Goal: Transaction & Acquisition: Purchase product/service

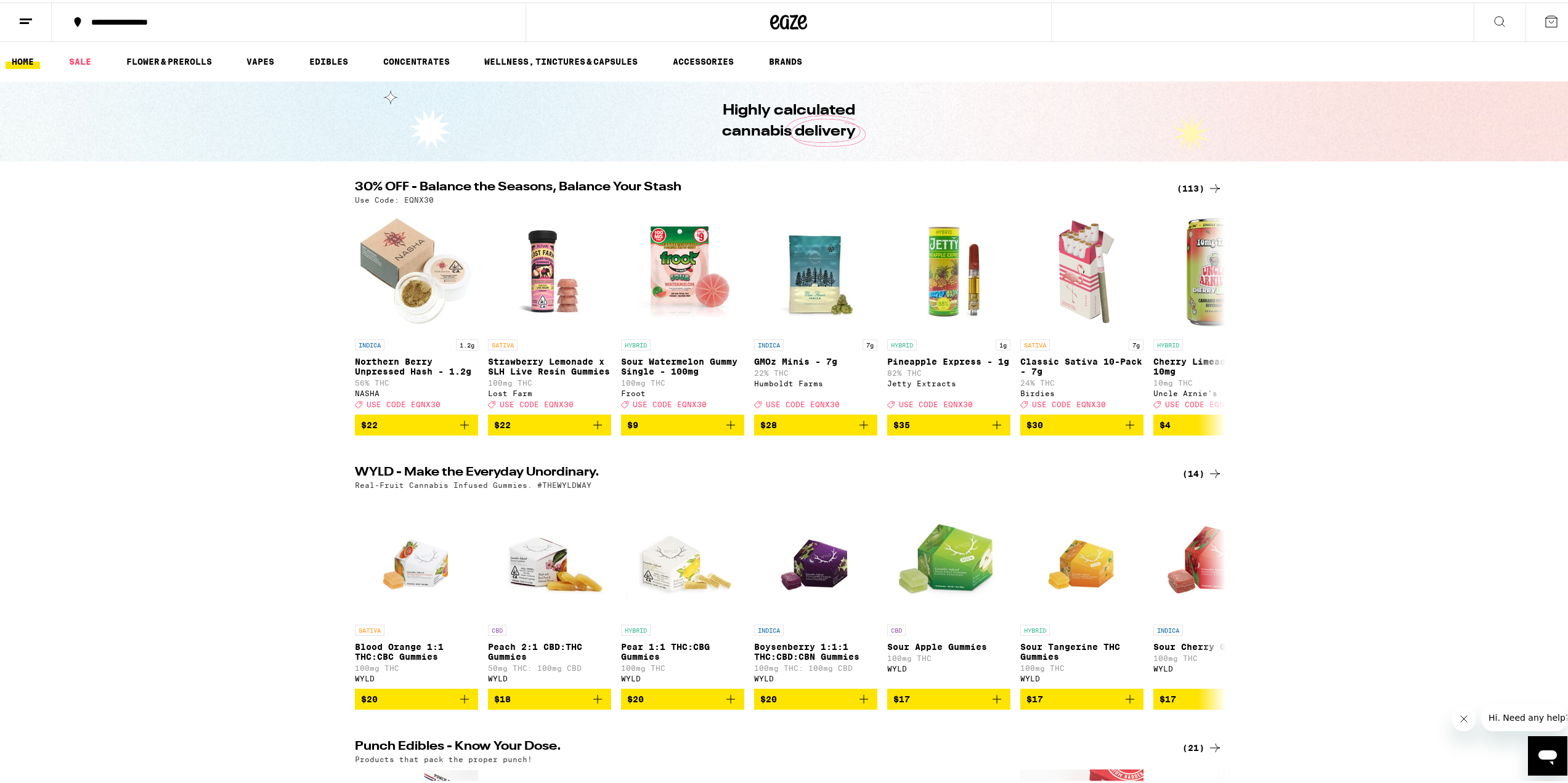
click at [112, 19] on div "**********" at bounding box center [294, 19] width 419 height 9
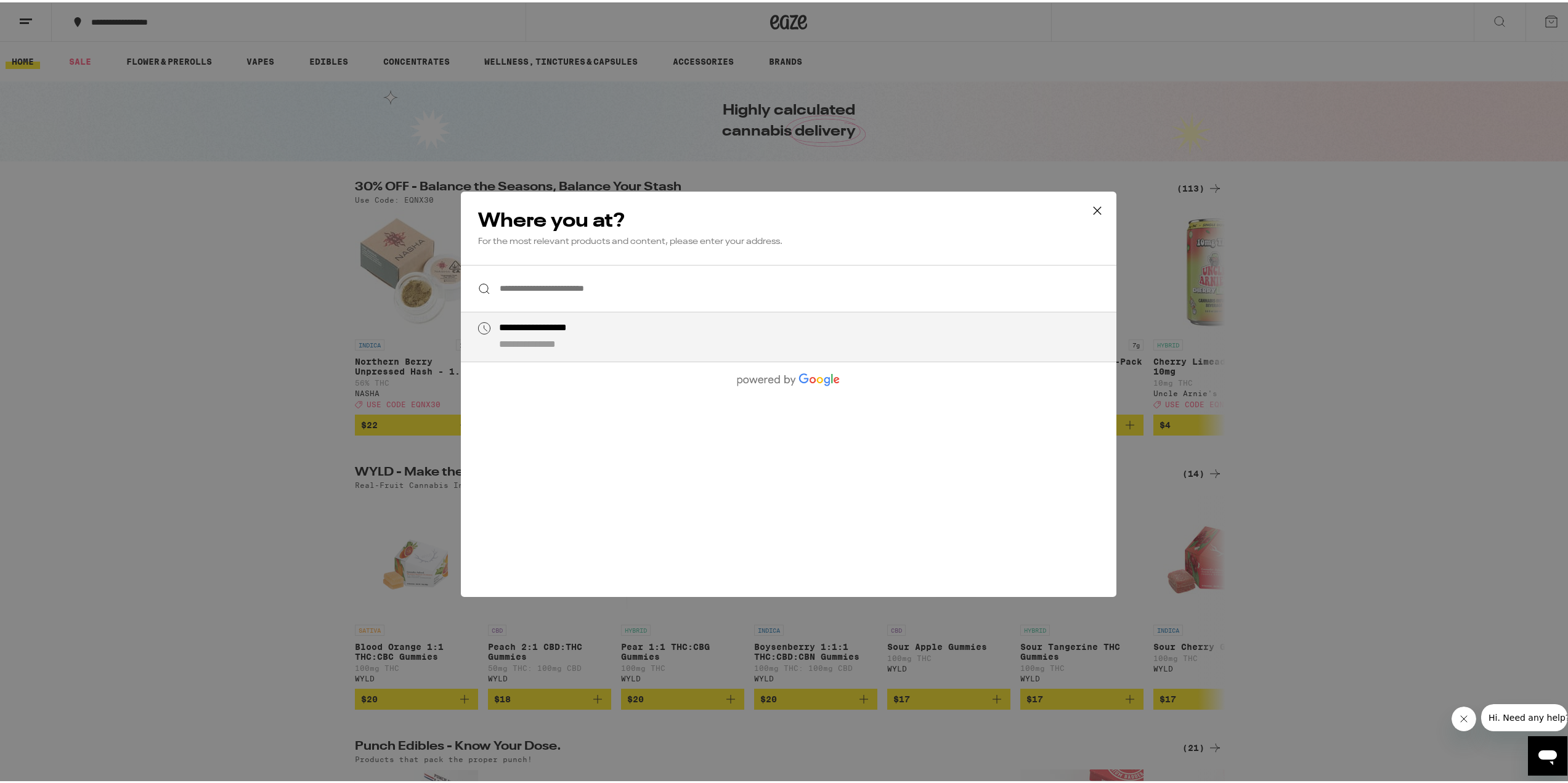
click at [565, 331] on div "**********" at bounding box center [555, 327] width 115 height 13
type input "**********"
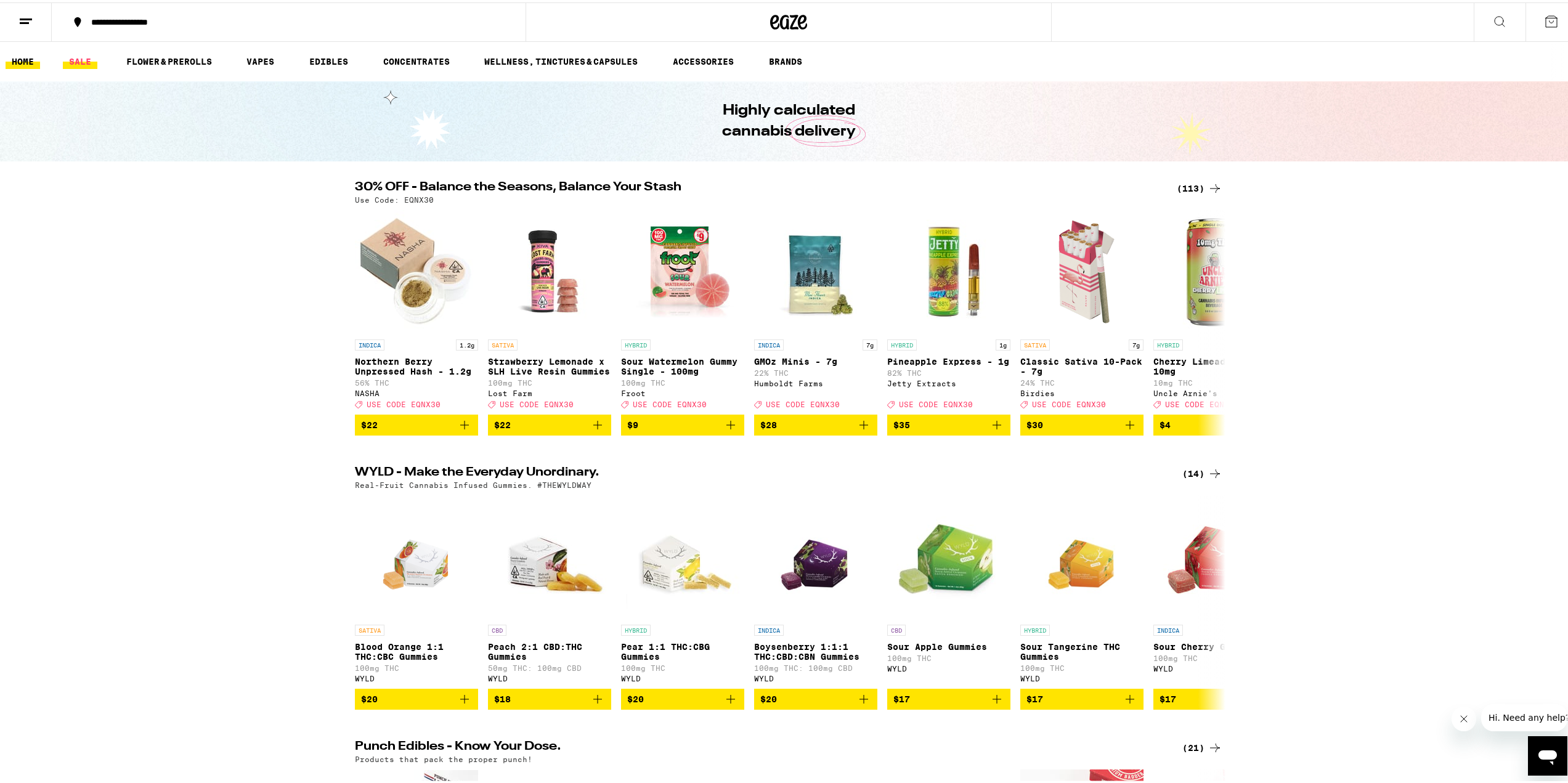
click at [77, 64] on link "SALE" at bounding box center [79, 60] width 34 height 15
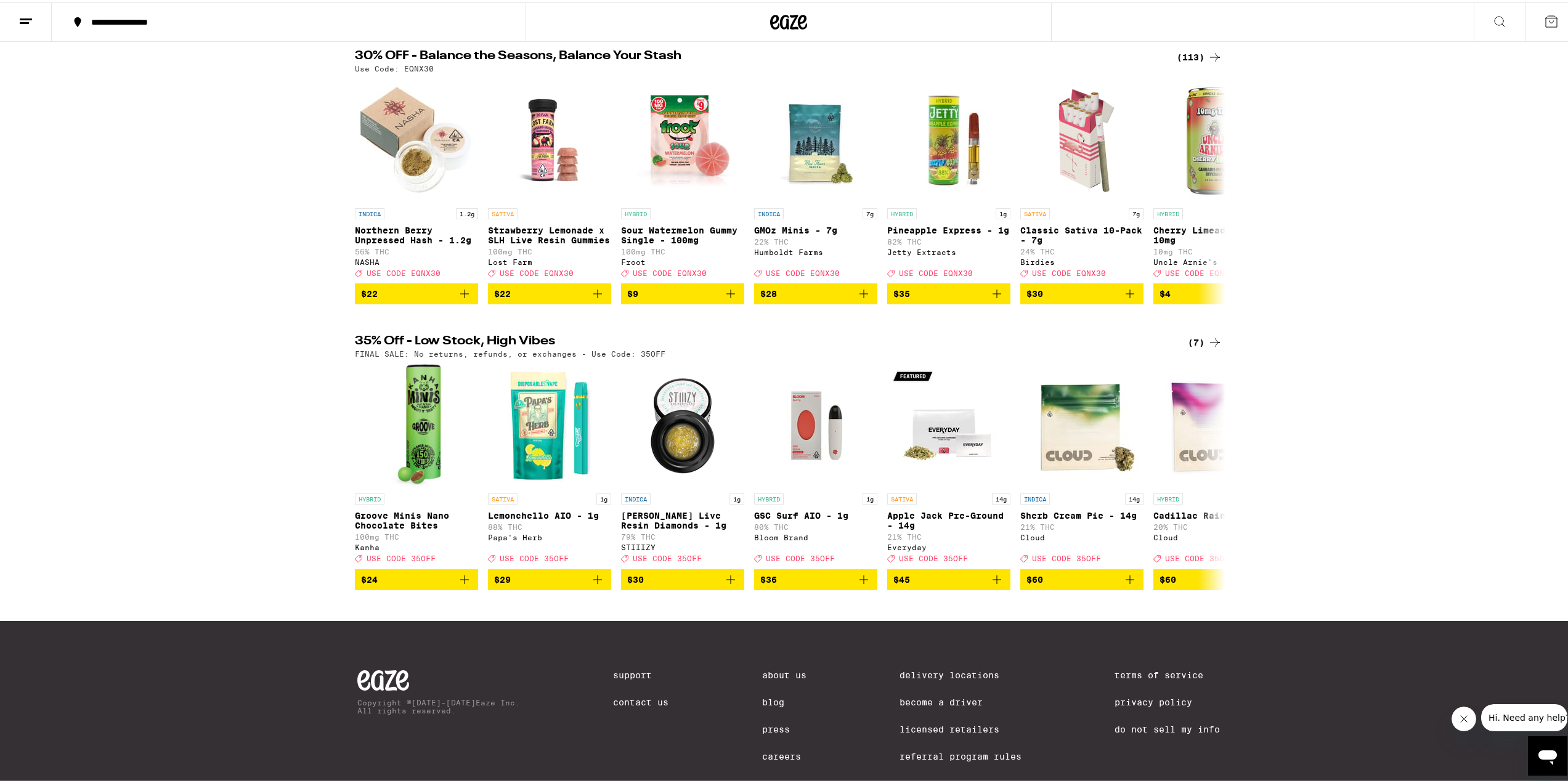
scroll to position [56, 0]
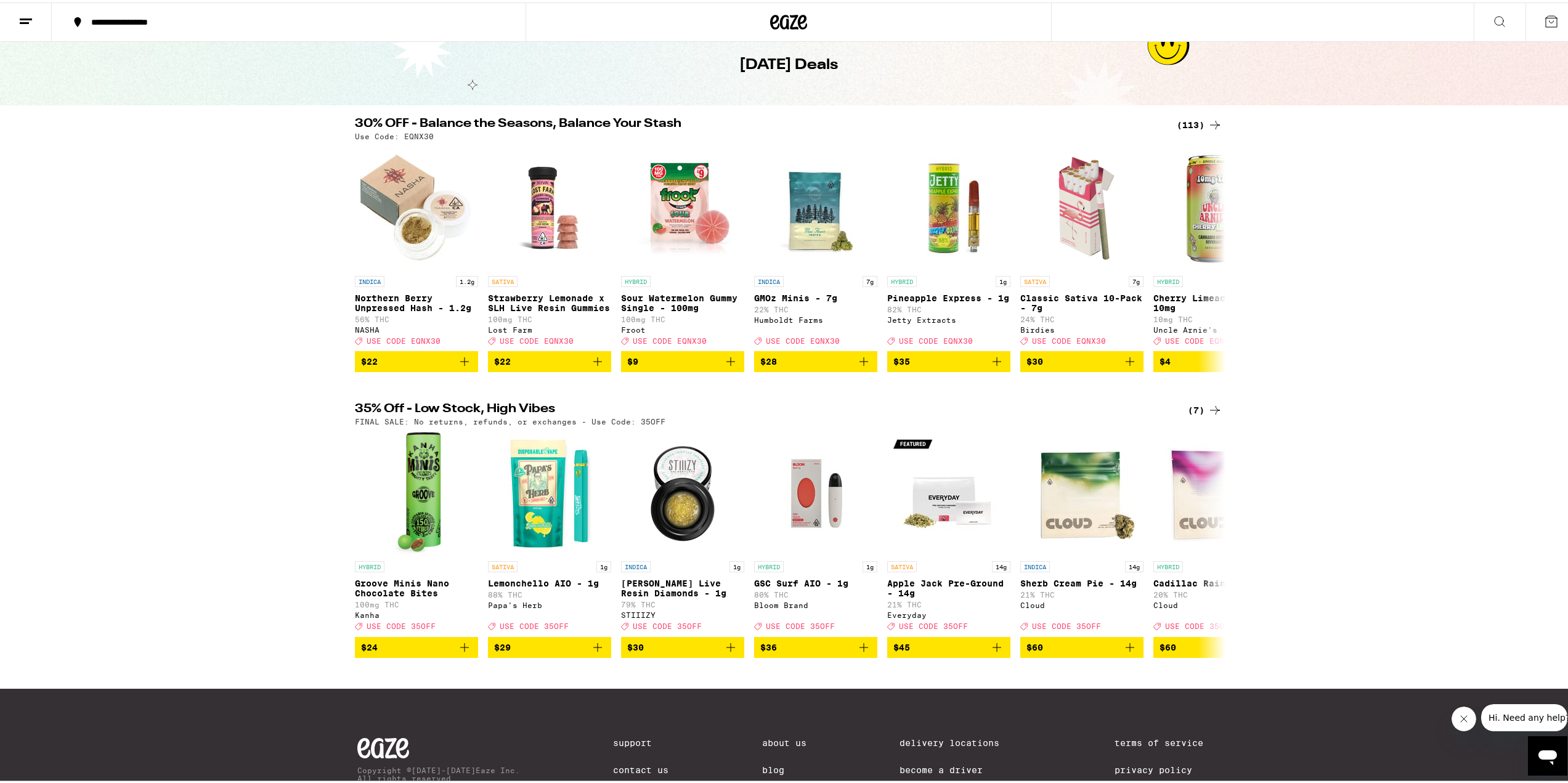
click at [1219, 413] on div "35% Off - Low Stock, High Vibes (7) FINAL SALE: No returns, refunds, or exchang…" at bounding box center [788, 412] width 887 height 23
click at [1211, 416] on icon at bounding box center [1215, 408] width 15 height 15
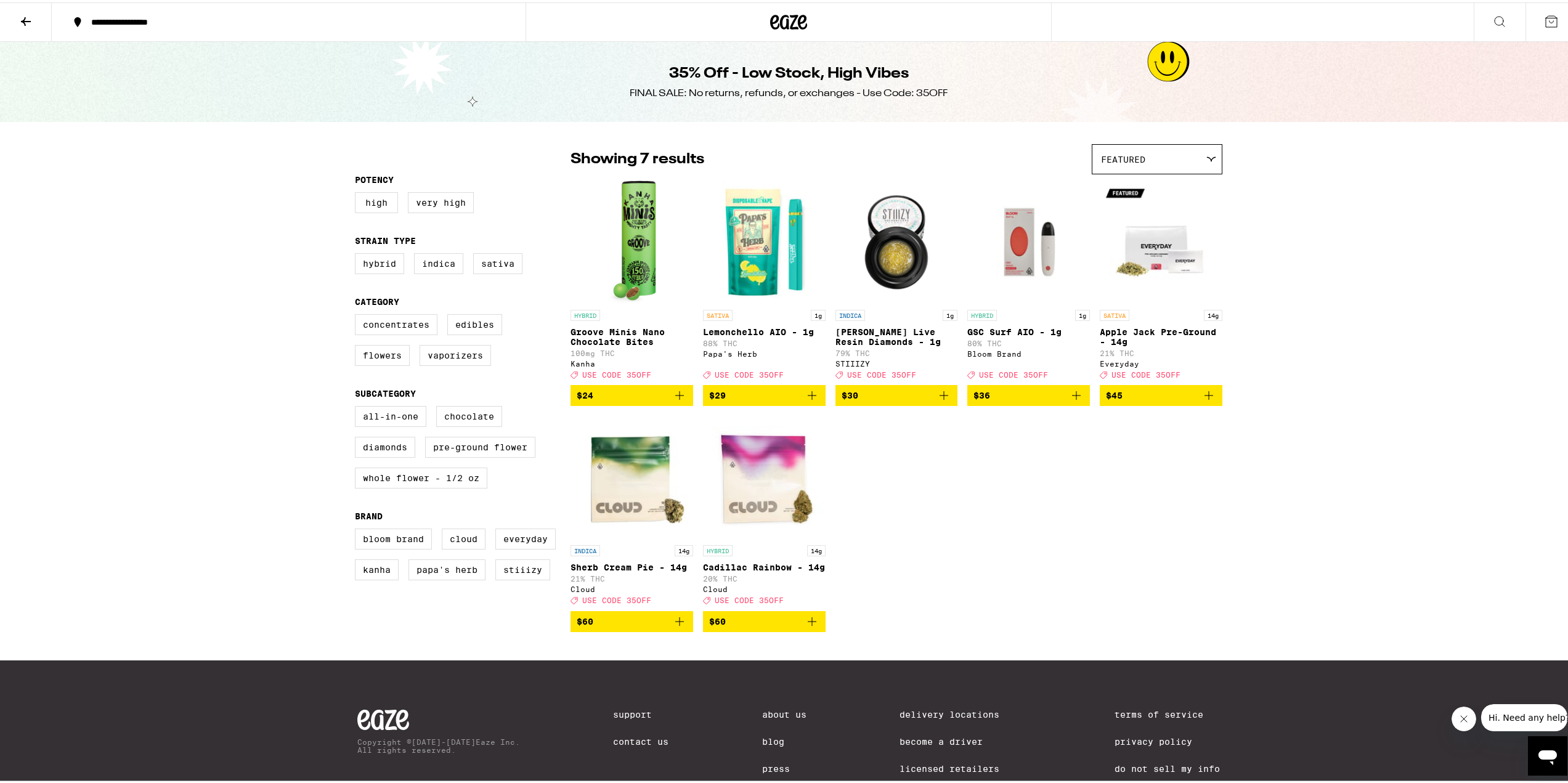
click at [20, 15] on icon at bounding box center [26, 19] width 15 height 15
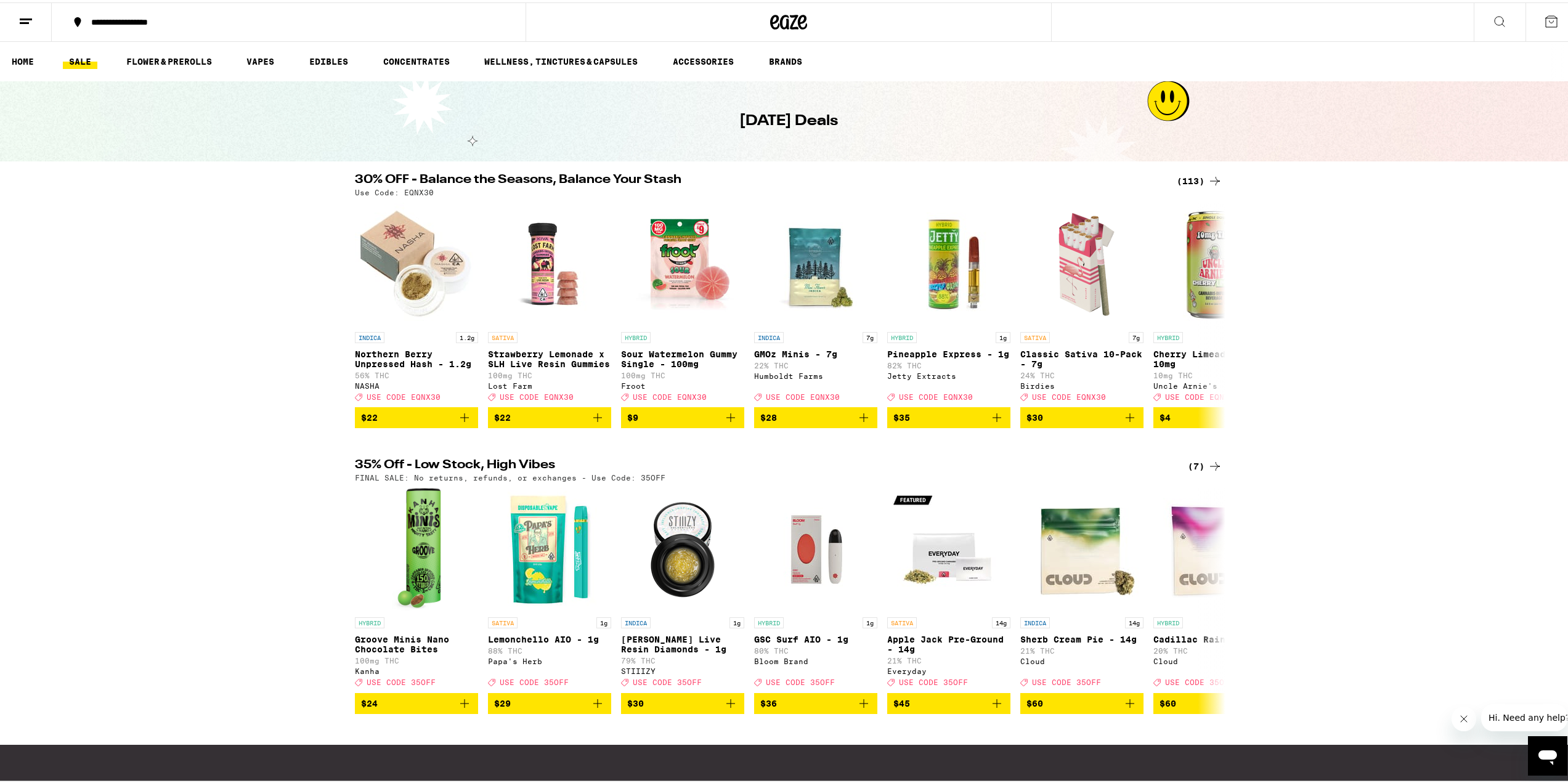
click at [1201, 182] on div "(113)" at bounding box center [1199, 179] width 45 height 15
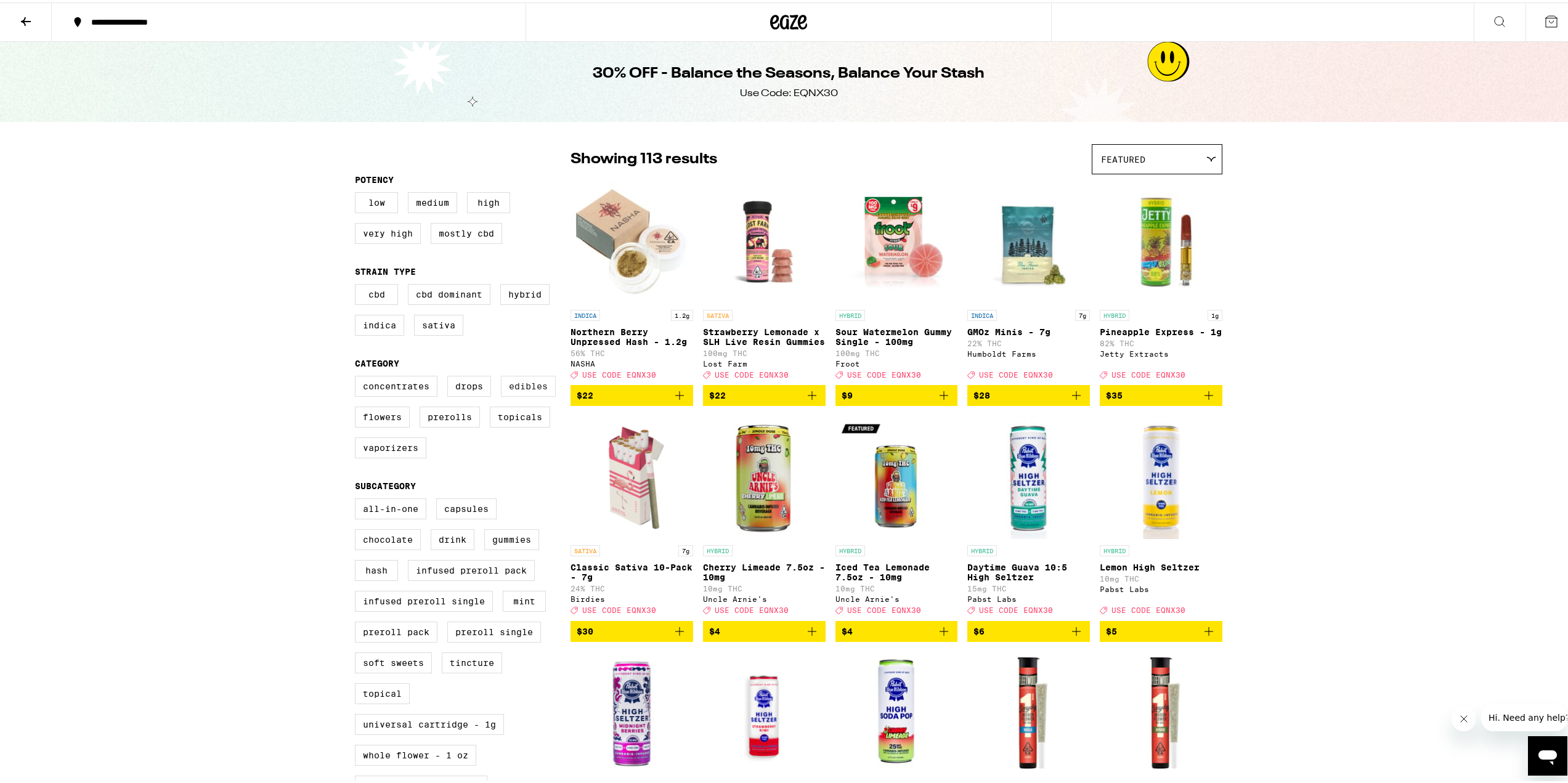
click at [521, 395] on label "Edibles" at bounding box center [528, 384] width 55 height 21
click at [358, 376] on input "Edibles" at bounding box center [358, 375] width 1 height 1
checkbox input "true"
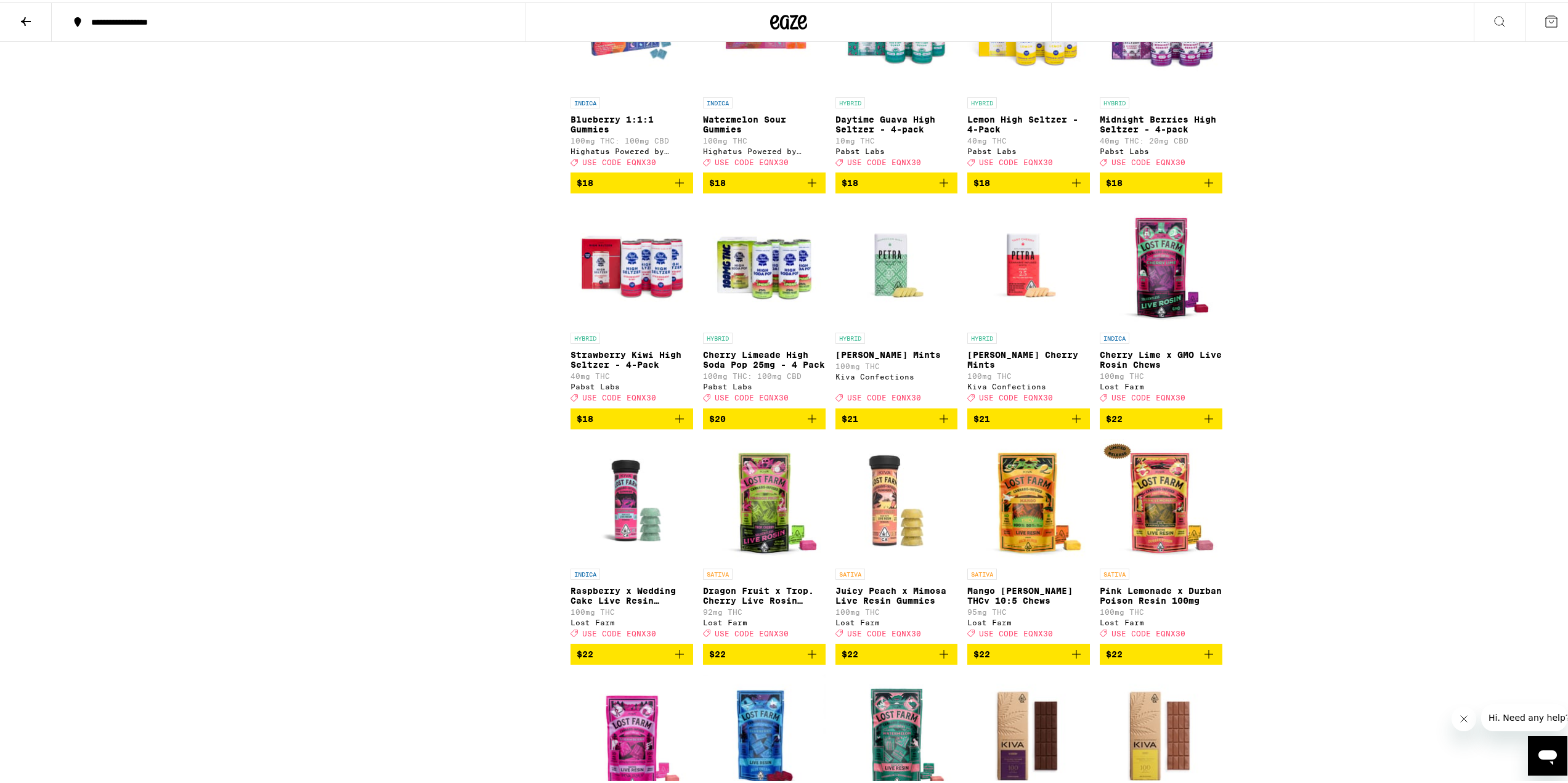
scroll to position [1171, 0]
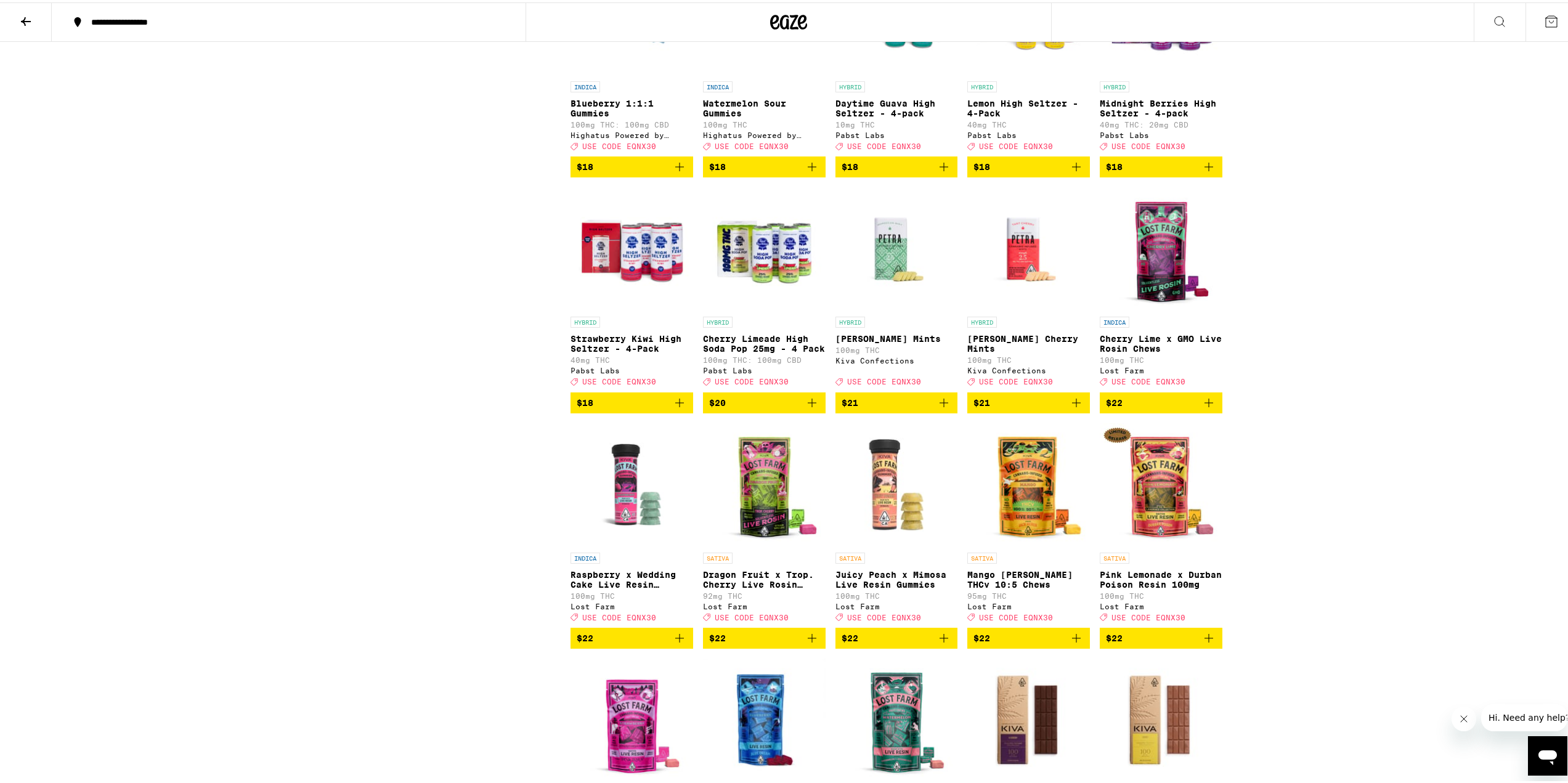
click at [942, 408] on icon "Add to bag" at bounding box center [944, 400] width 15 height 15
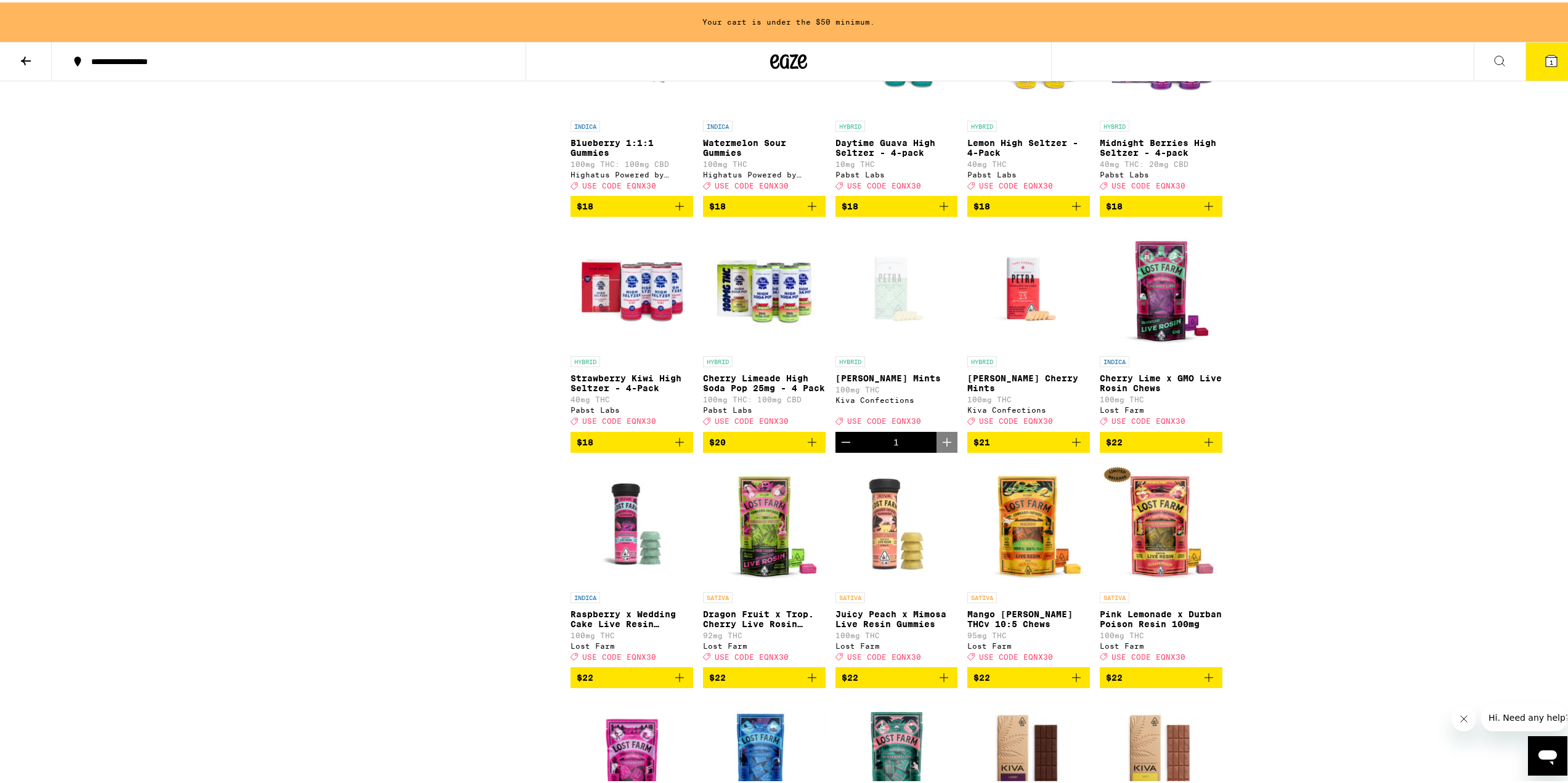
scroll to position [1211, 0]
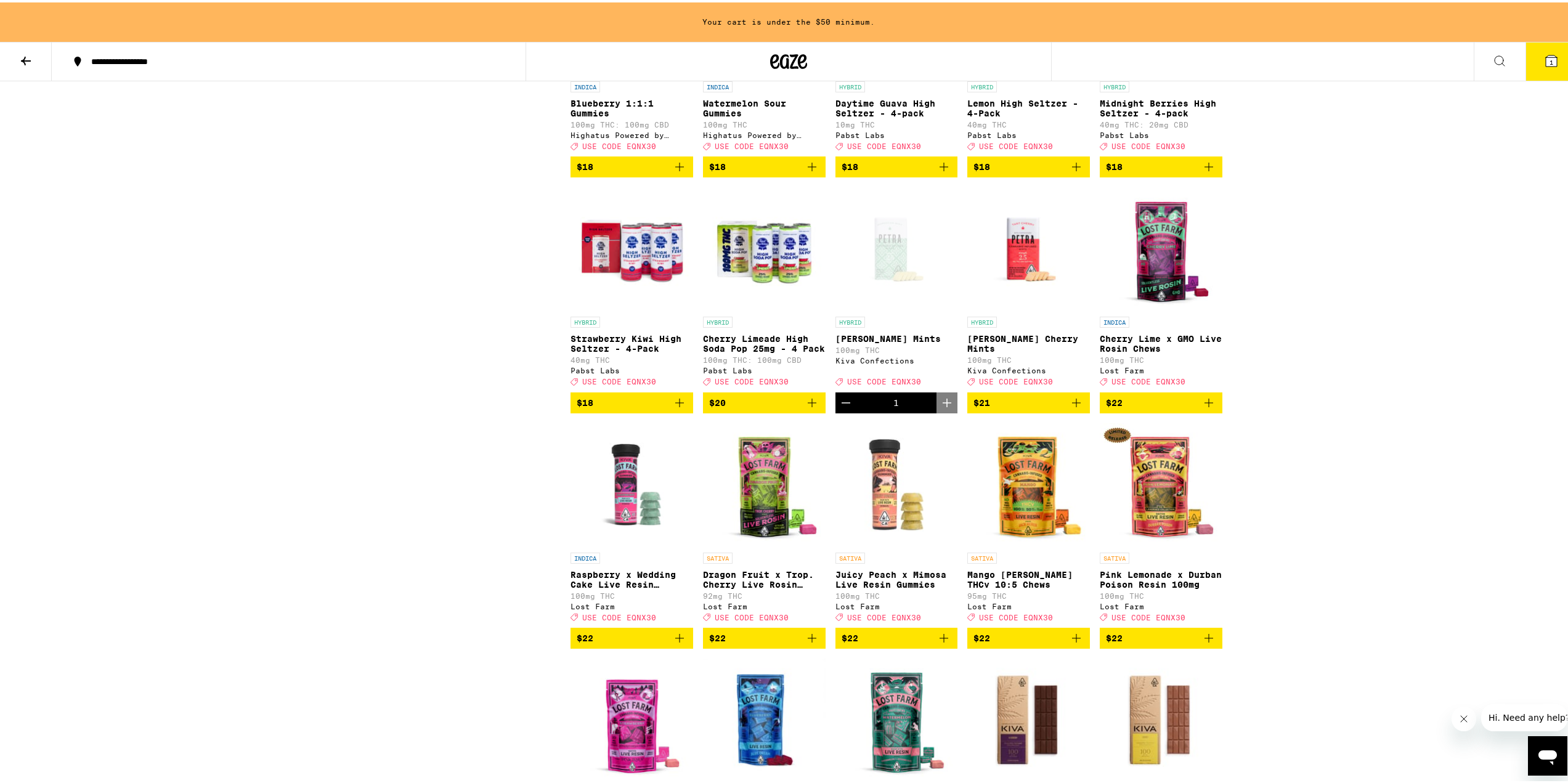
click at [1069, 408] on icon "Add to bag" at bounding box center [1077, 400] width 15 height 15
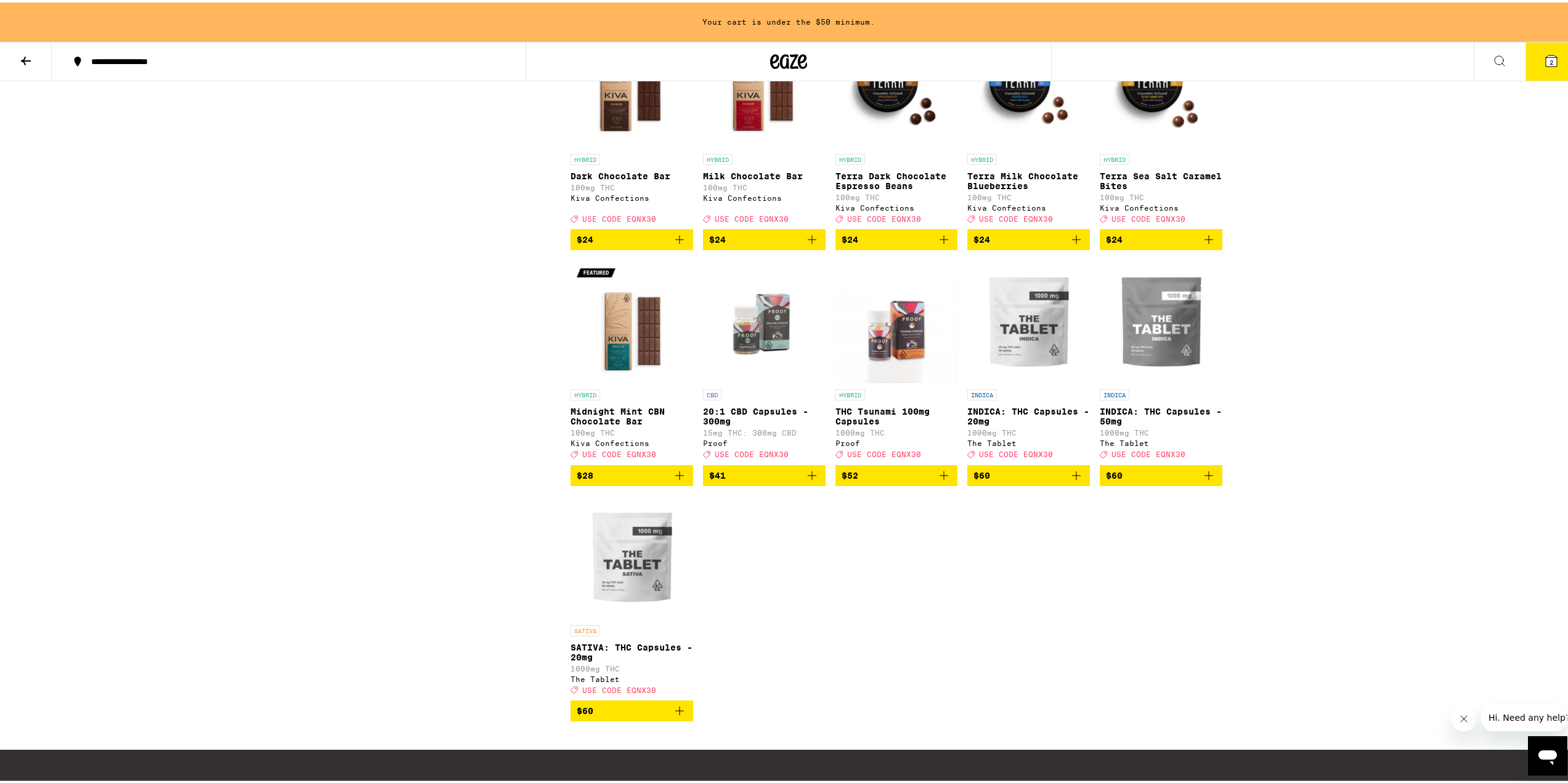
scroll to position [2135, 0]
